Goal: Task Accomplishment & Management: Complete application form

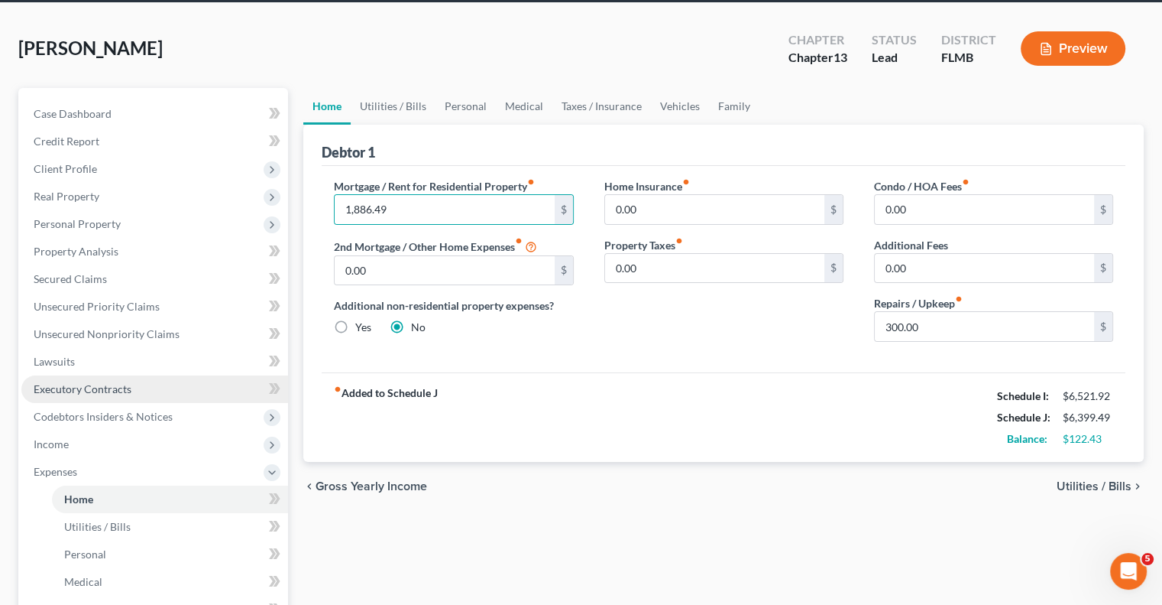
scroll to position [153, 0]
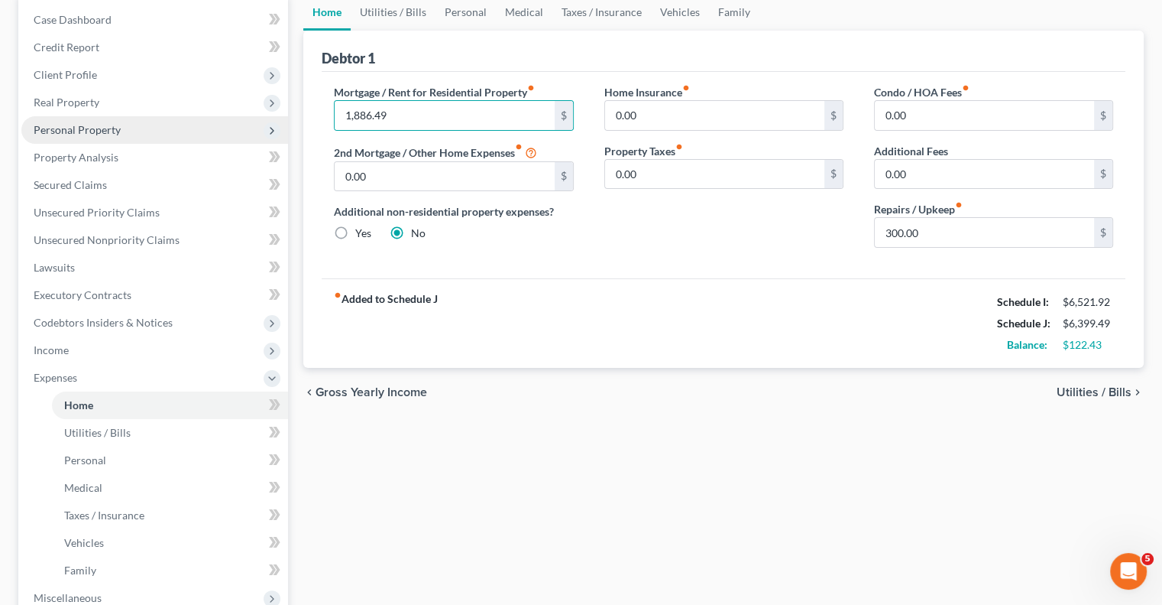
click at [41, 132] on span "Personal Property" at bounding box center [77, 129] width 87 height 13
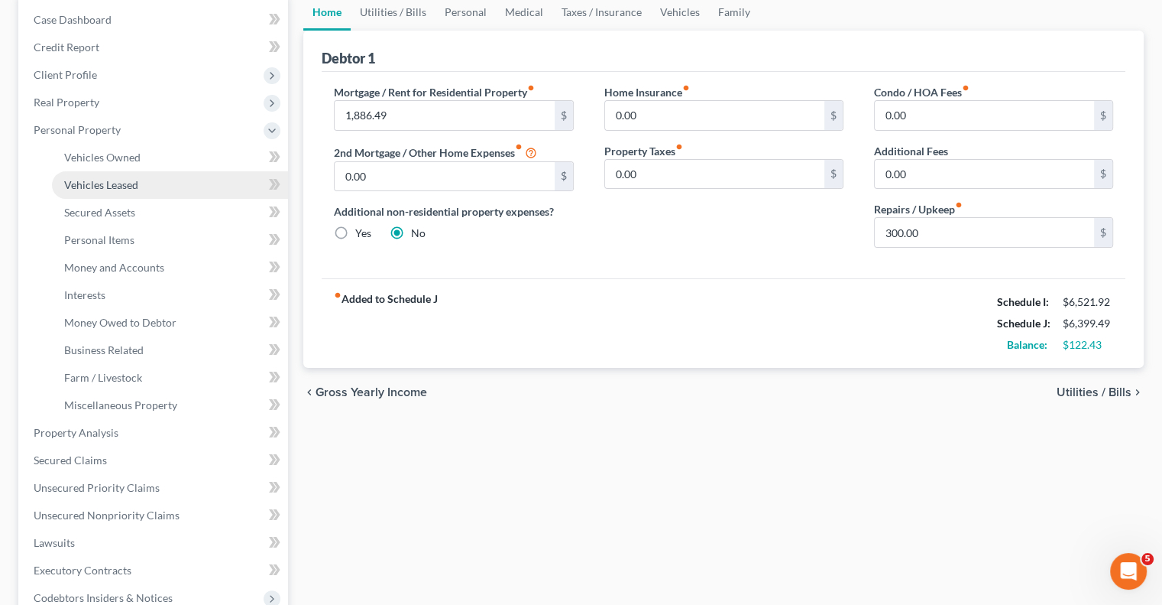
click at [75, 183] on span "Vehicles Leased" at bounding box center [101, 184] width 74 height 13
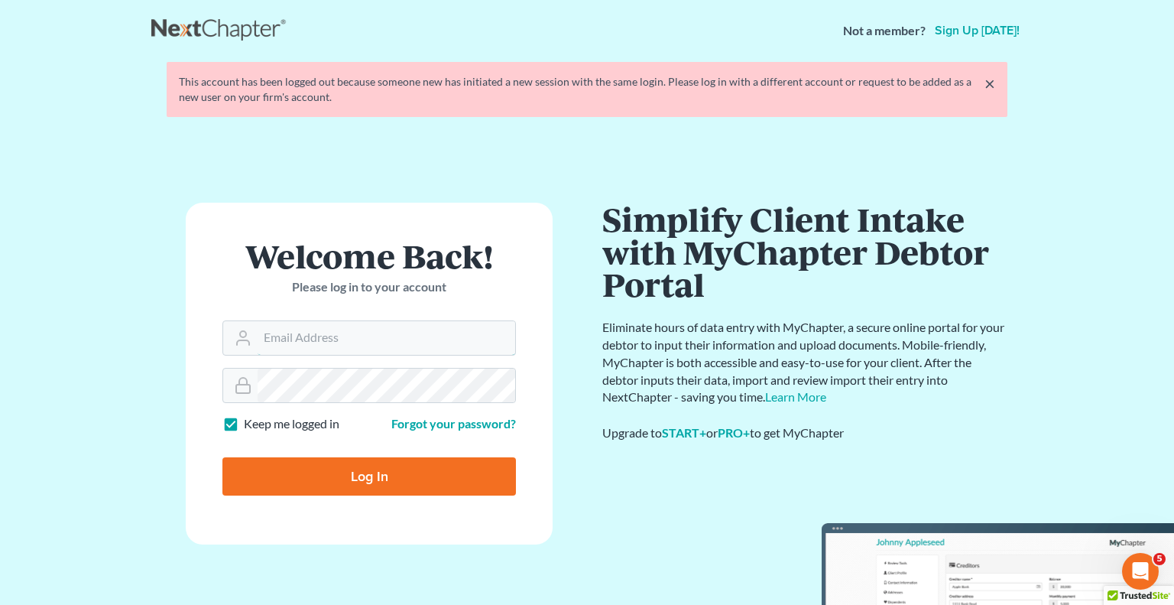
type input "bankruptcy@attorneydebtfighters.com"
type input "Thinking..."
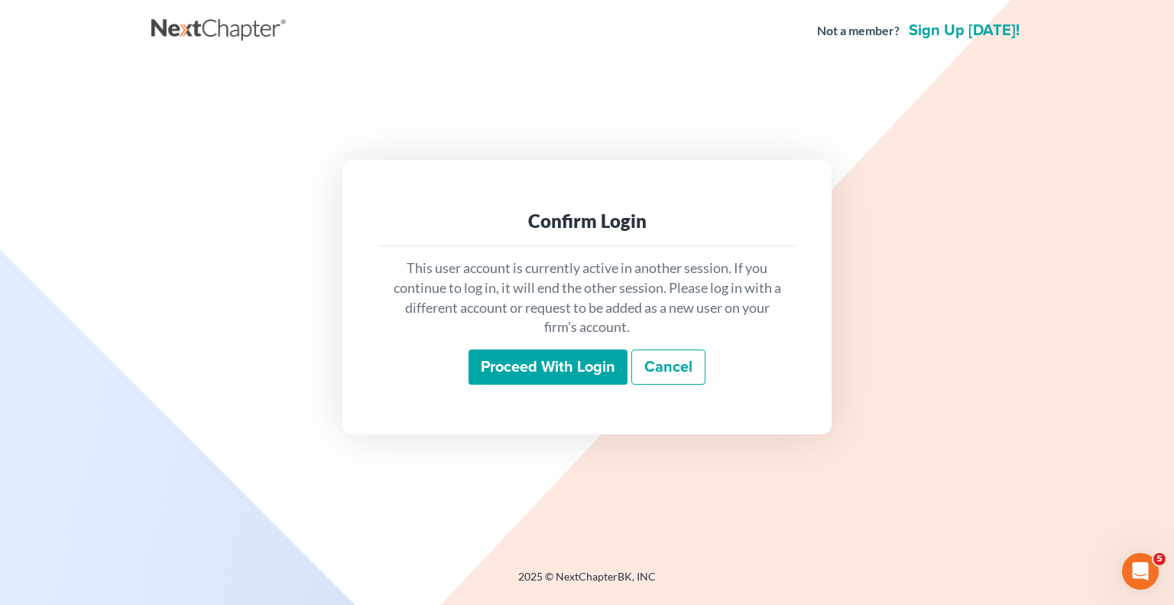
click at [574, 375] on input "Proceed with login" at bounding box center [547, 366] width 159 height 35
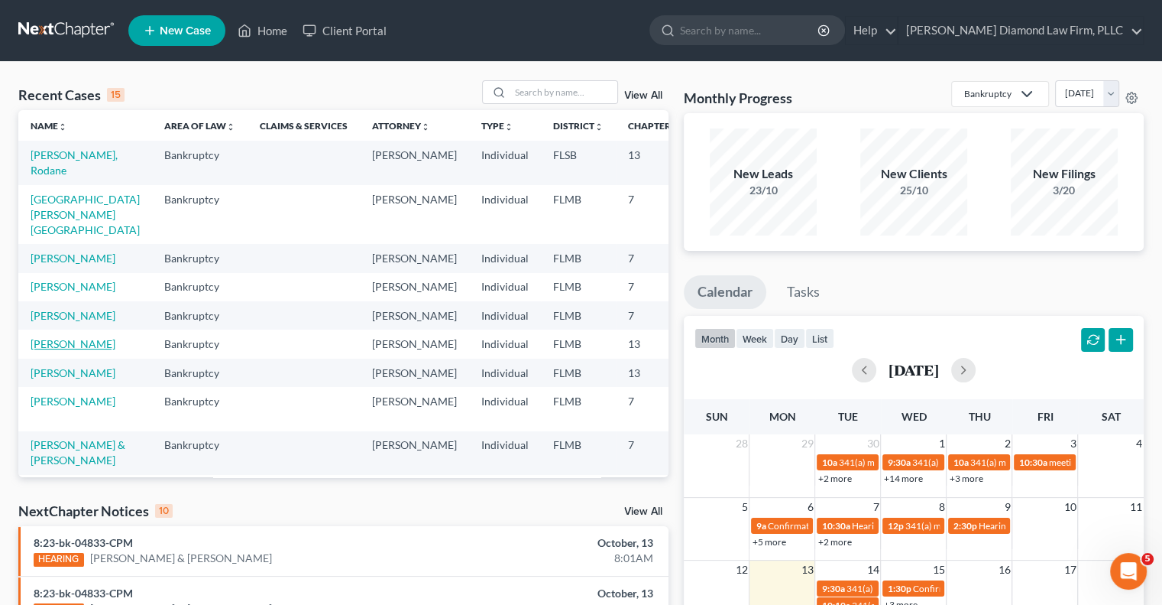
click at [46, 350] on link "[PERSON_NAME]" at bounding box center [73, 343] width 85 height 13
select select "8"
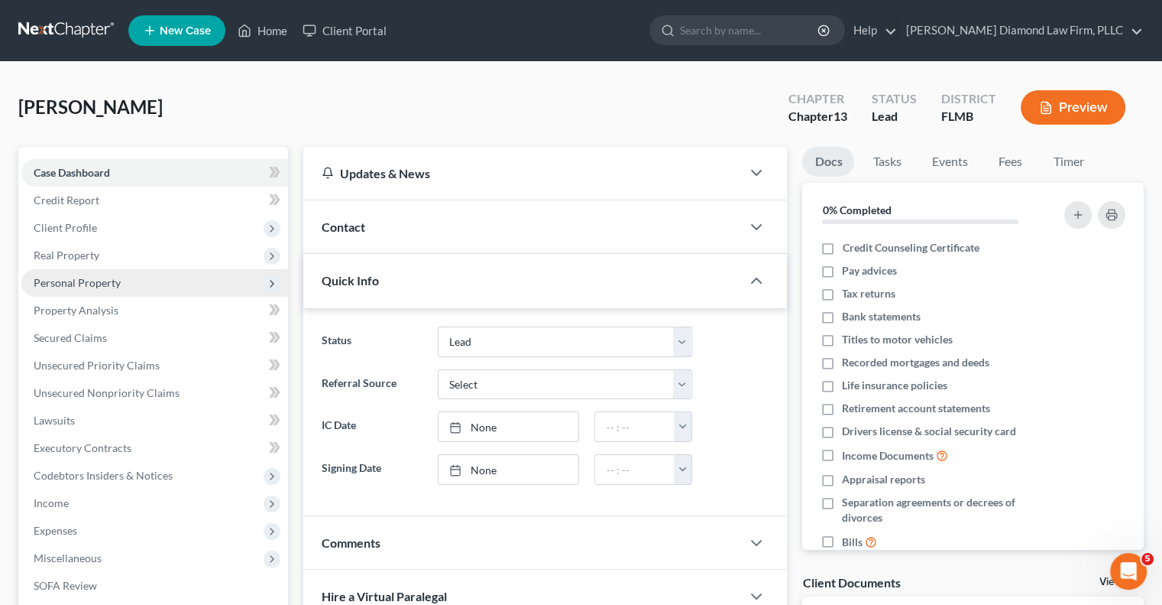
click at [82, 289] on span "Personal Property" at bounding box center [154, 283] width 267 height 28
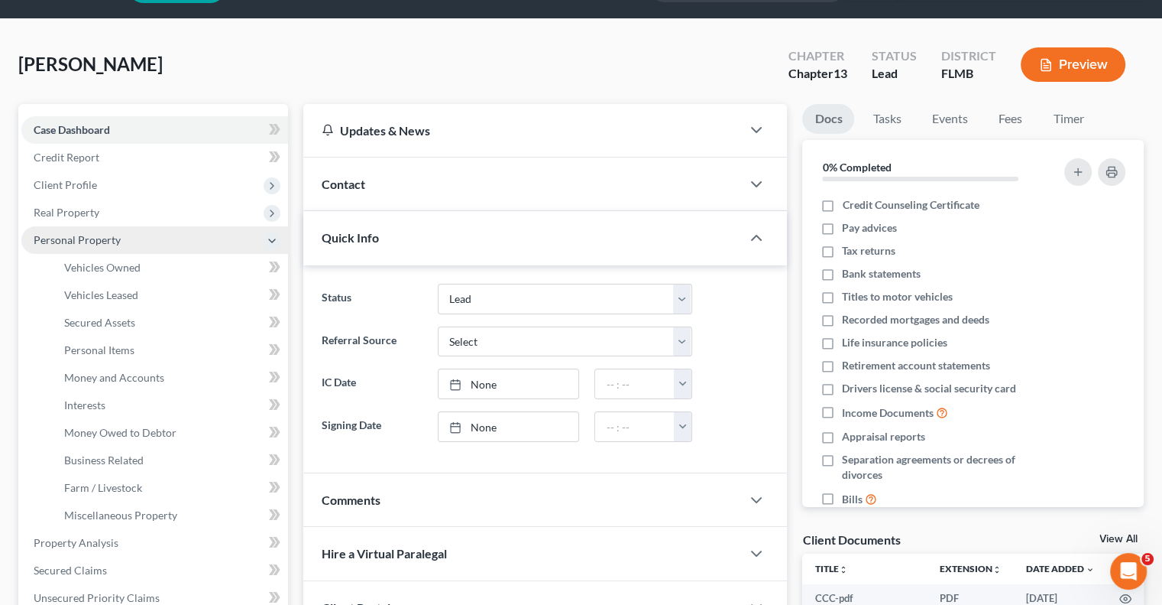
scroll to position [76, 0]
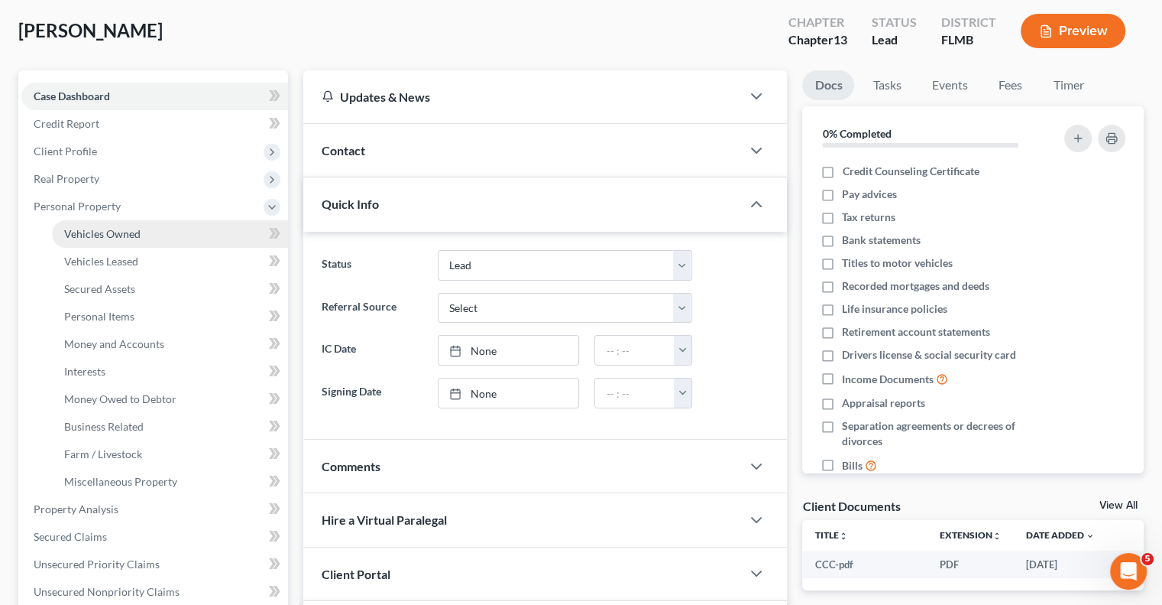
click at [92, 229] on span "Vehicles Owned" at bounding box center [102, 233] width 76 height 13
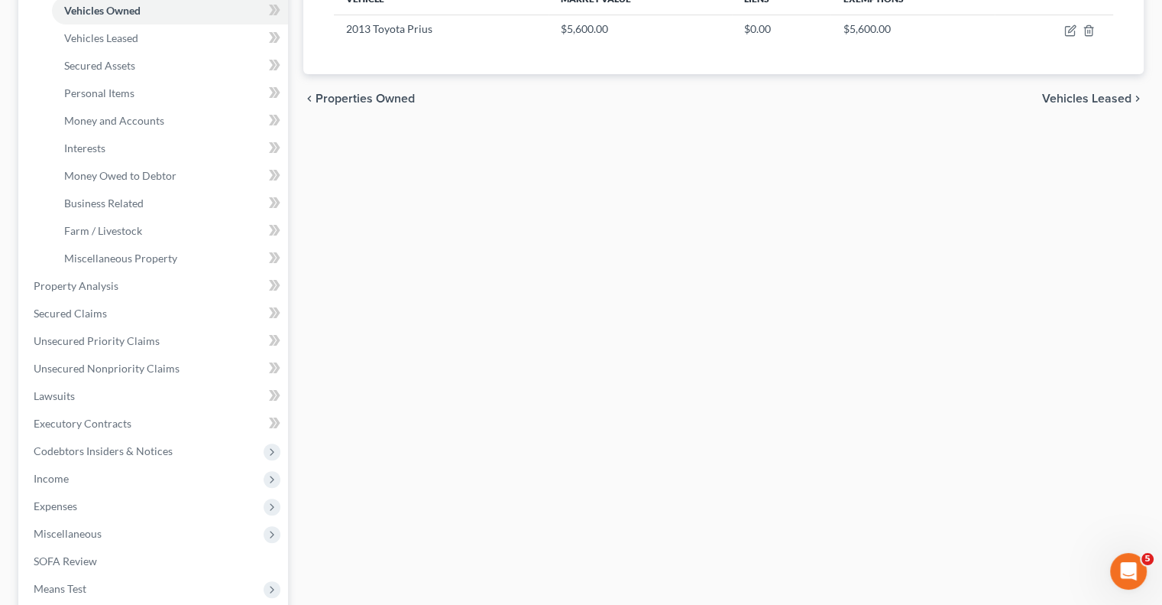
scroll to position [306, 0]
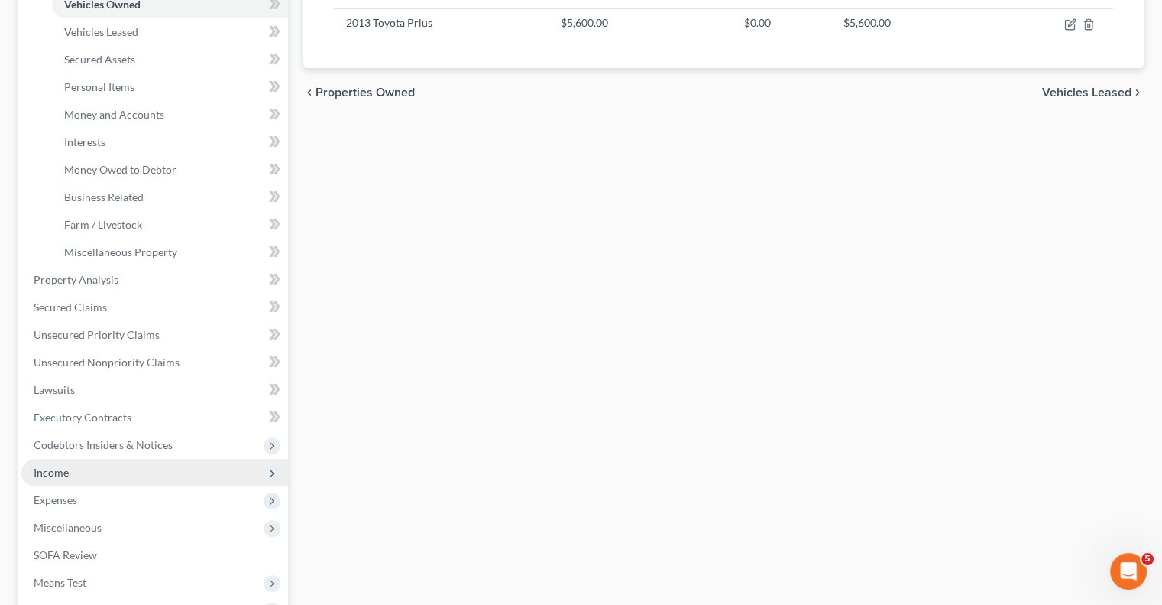
click at [45, 471] on span "Income" at bounding box center [51, 471] width 35 height 13
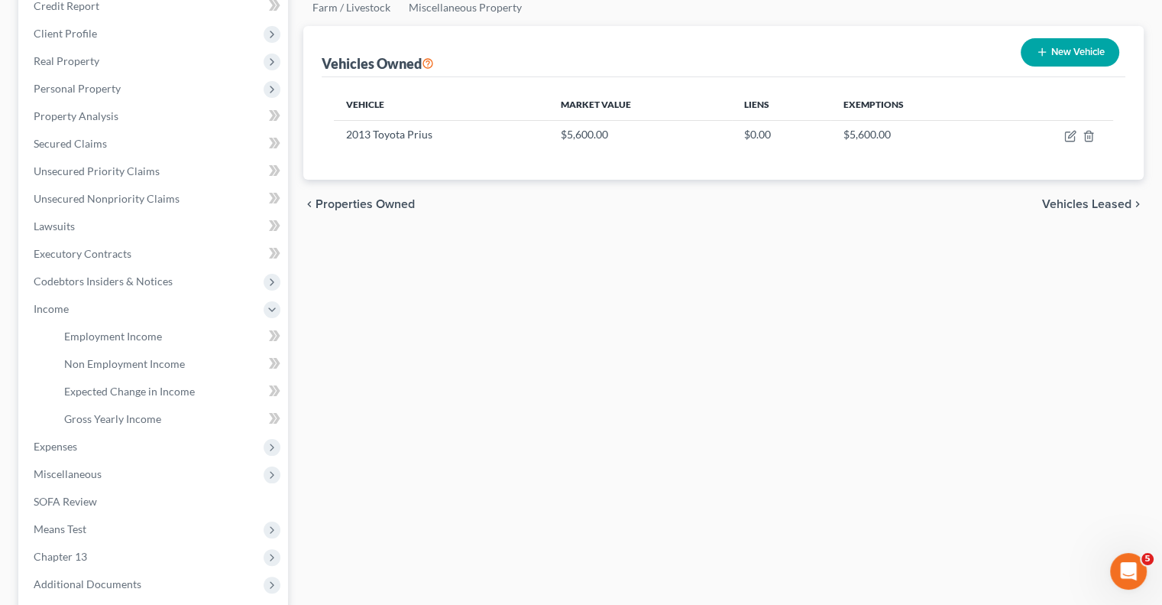
scroll to position [191, 0]
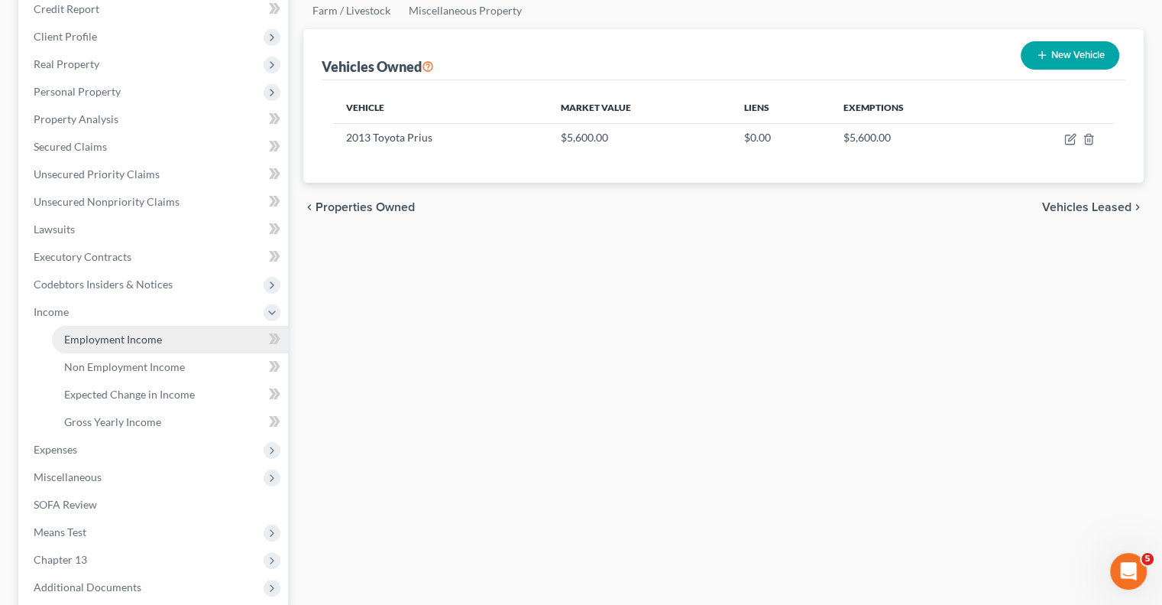
click at [123, 342] on span "Employment Income" at bounding box center [113, 338] width 98 height 13
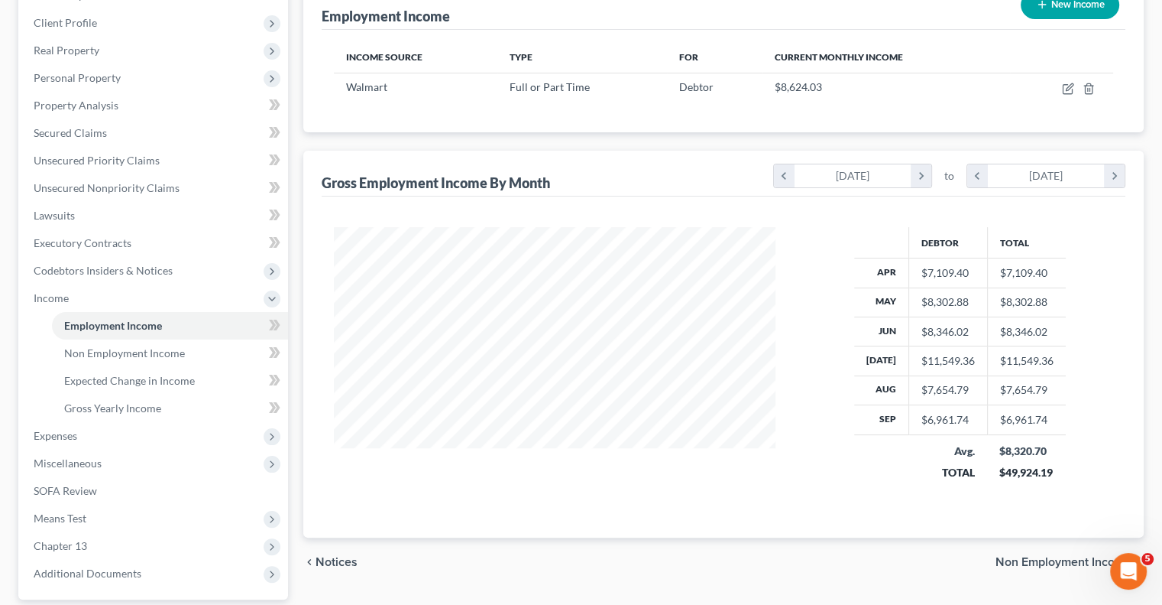
scroll to position [229, 0]
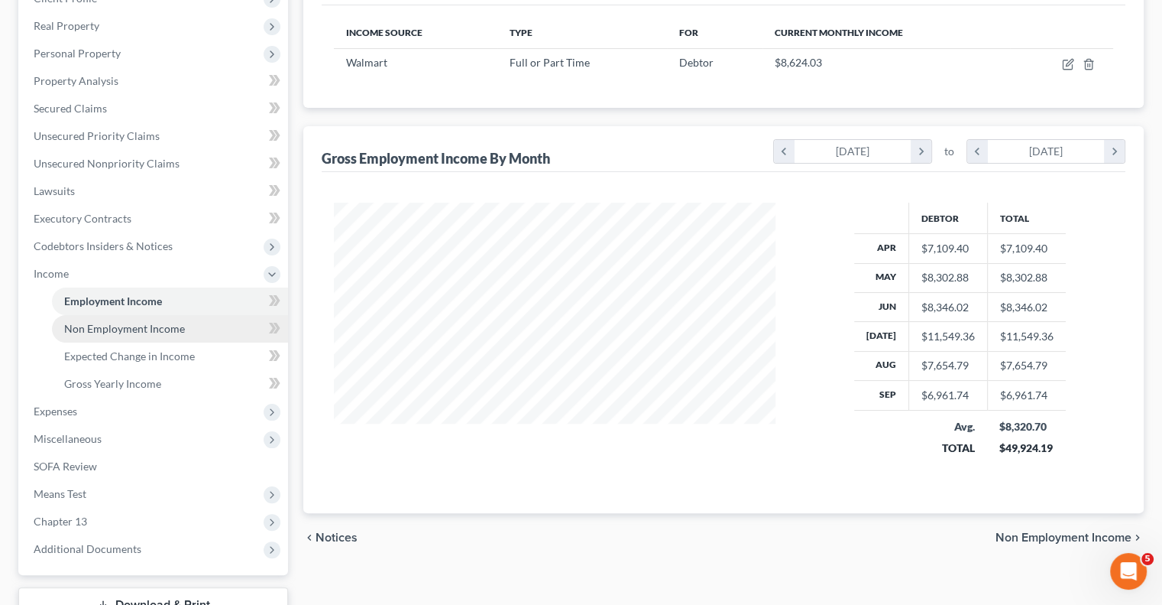
click at [98, 326] on span "Non Employment Income" at bounding box center [124, 328] width 121 height 13
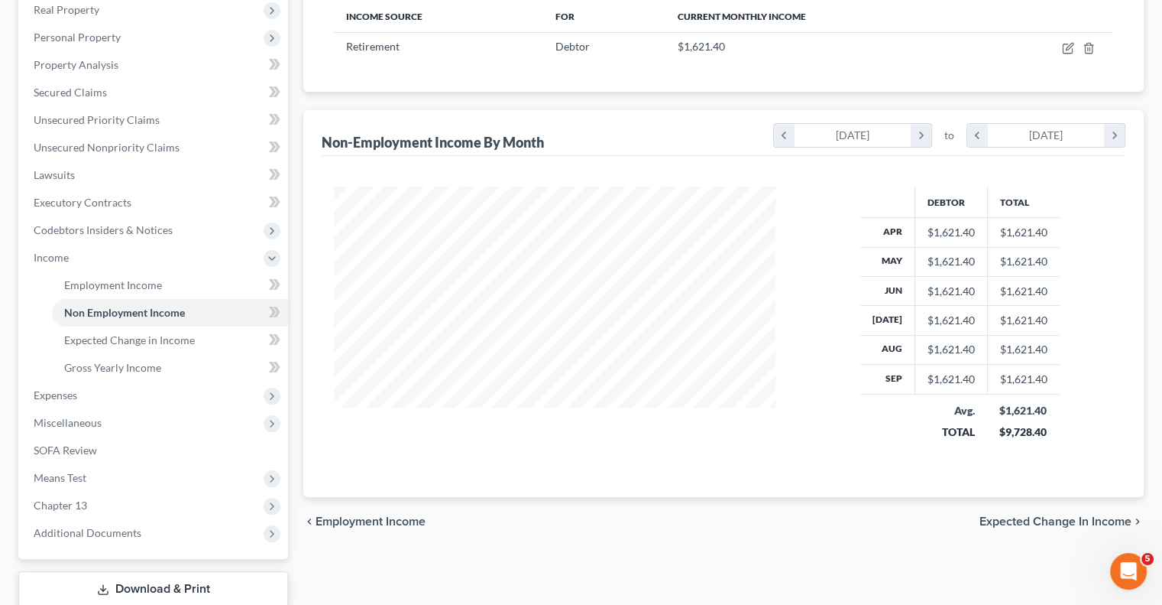
scroll to position [267, 0]
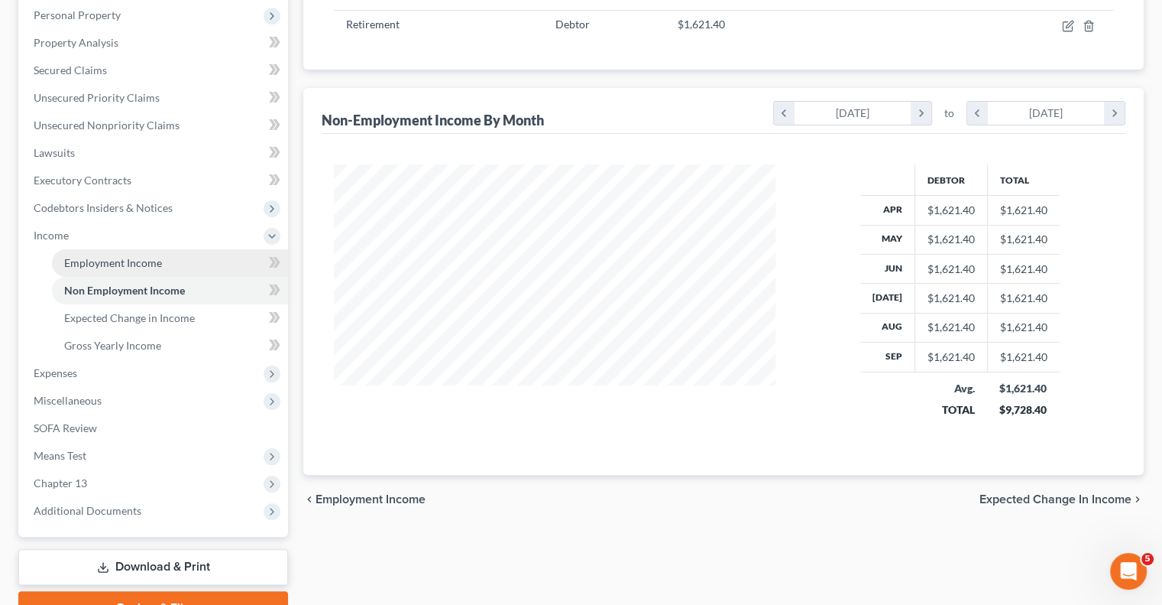
click at [133, 264] on span "Employment Income" at bounding box center [113, 262] width 98 height 13
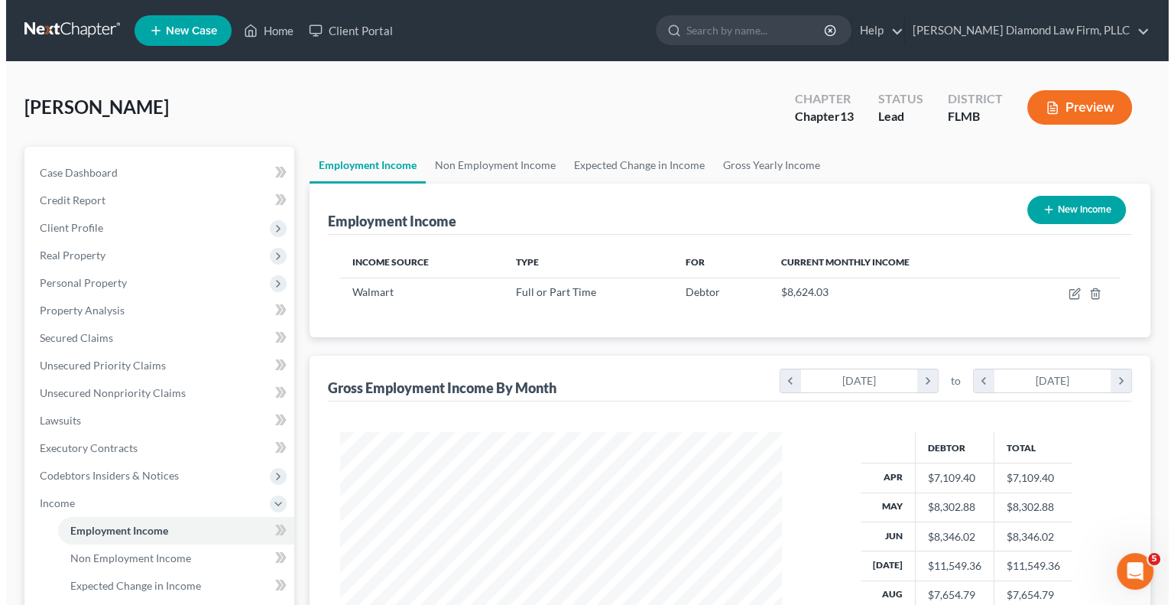
scroll to position [272, 472]
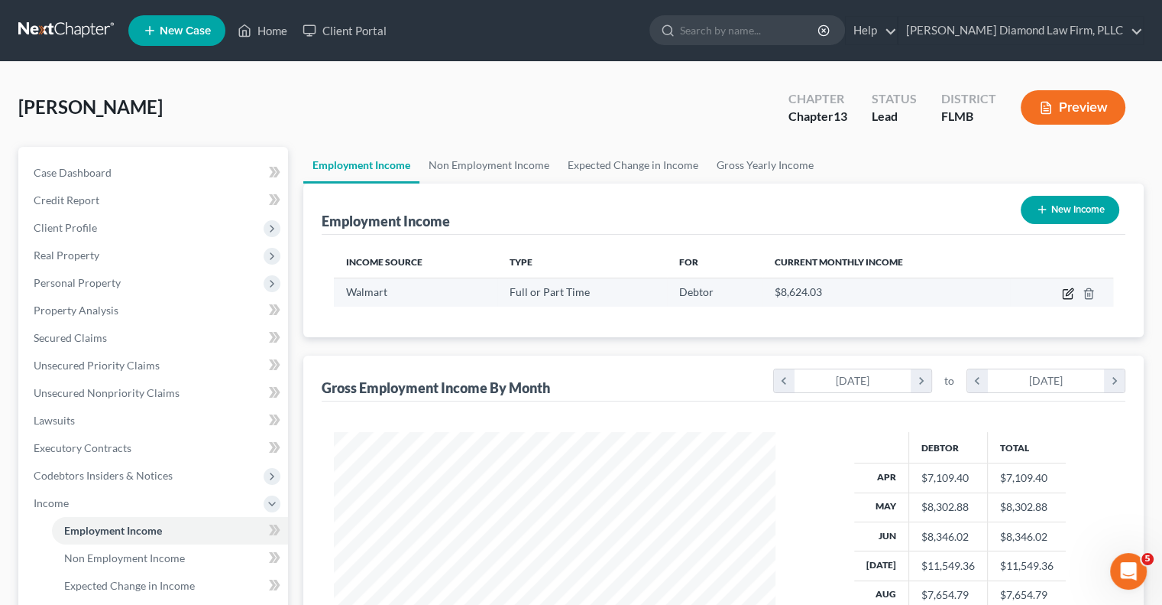
click at [1071, 292] on icon "button" at bounding box center [1069, 291] width 7 height 7
select select "0"
select select "9"
select select "2"
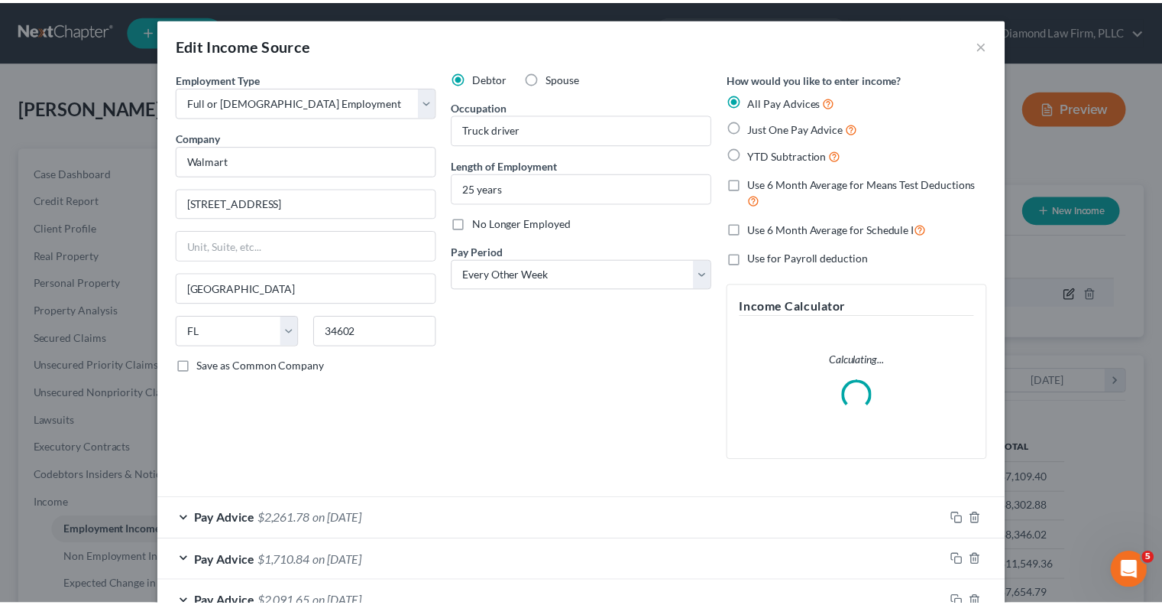
scroll to position [272, 477]
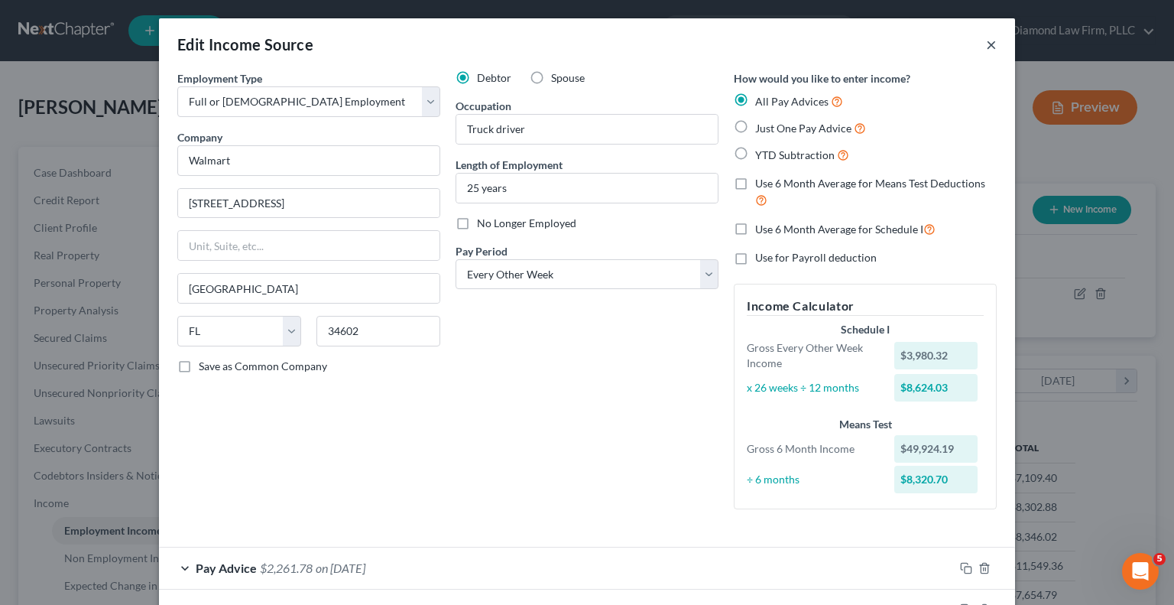
click at [986, 42] on button "×" at bounding box center [991, 44] width 11 height 18
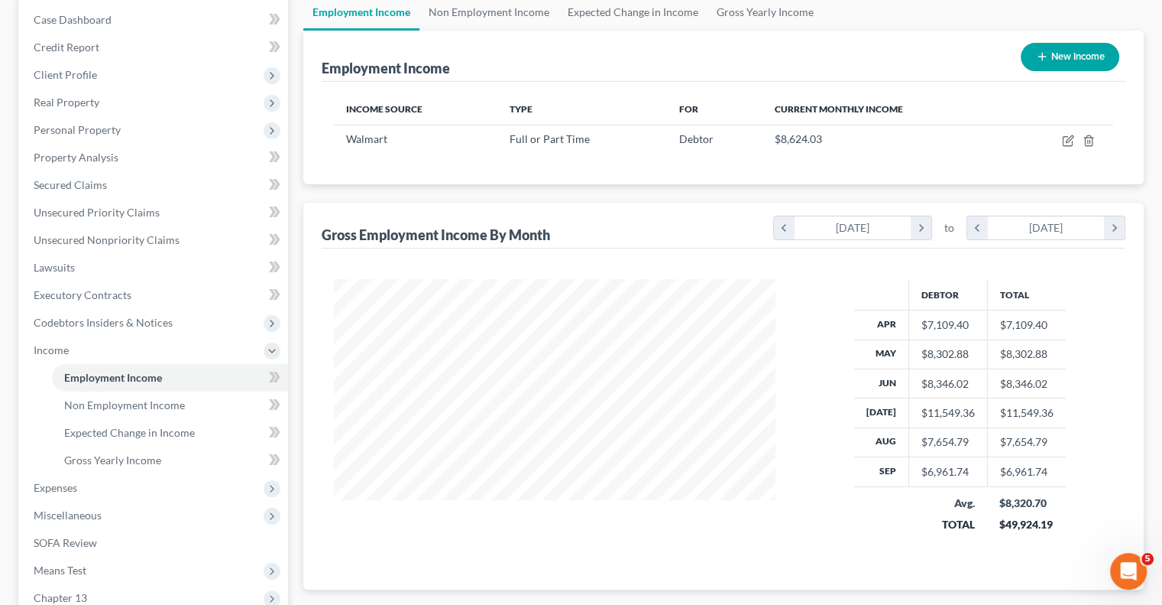
scroll to position [76, 0]
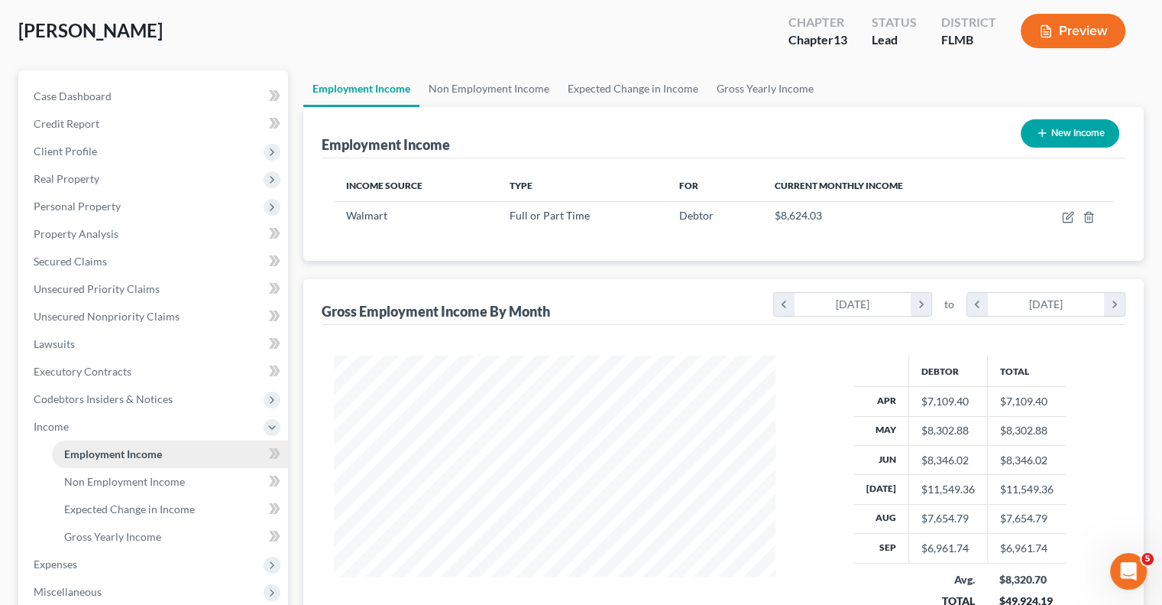
click at [75, 458] on span "Employment Income" at bounding box center [113, 453] width 98 height 13
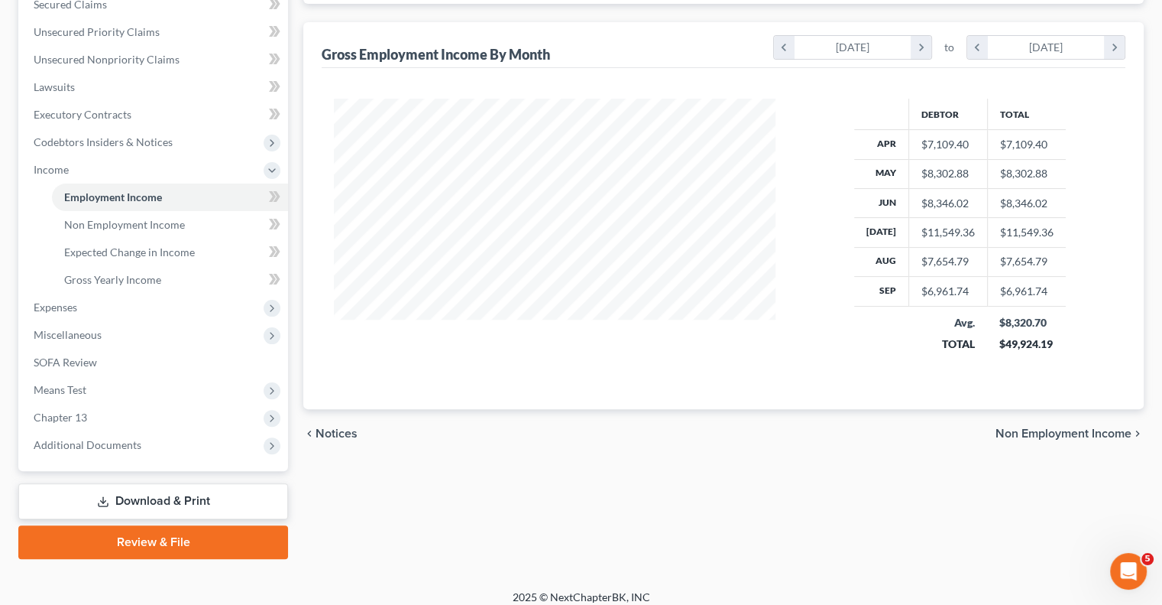
scroll to position [344, 0]
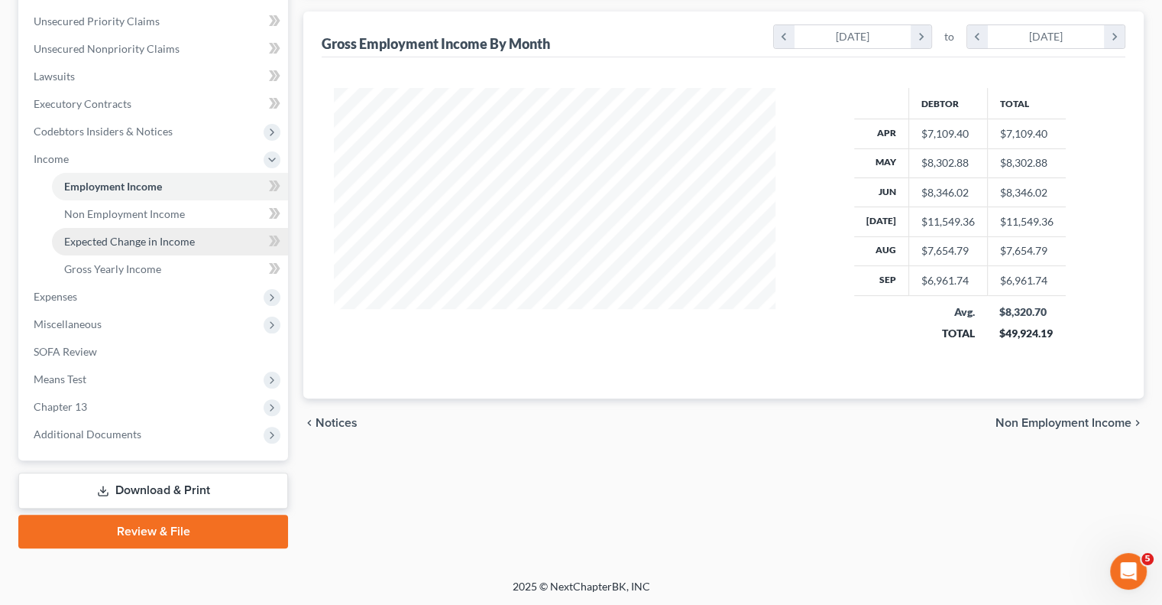
click at [71, 241] on span "Expected Change in Income" at bounding box center [129, 241] width 131 height 13
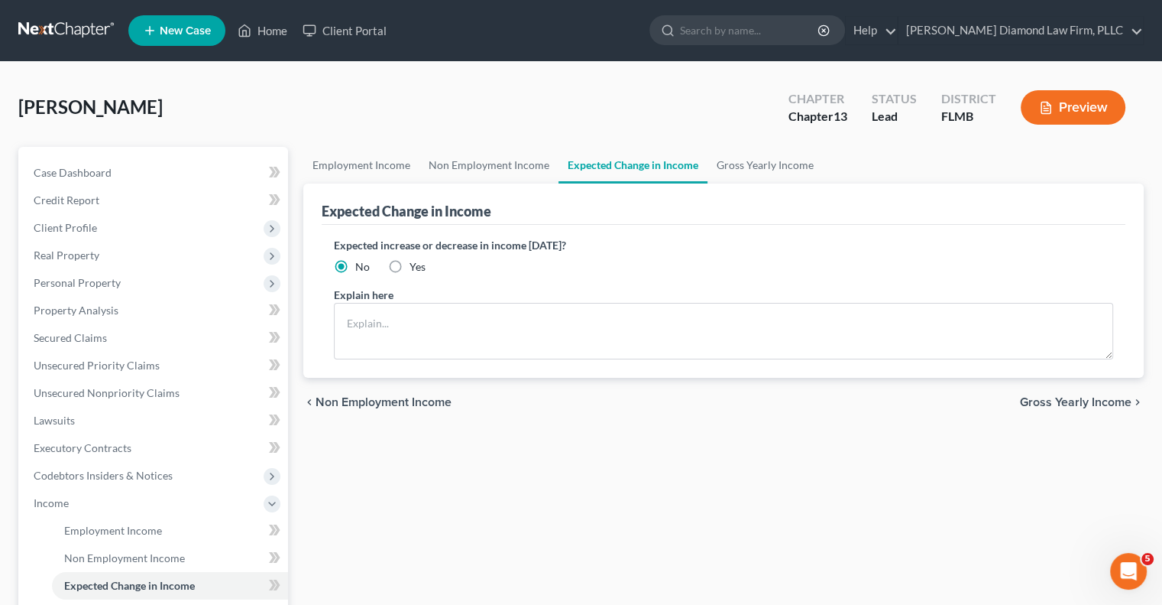
scroll to position [153, 0]
